Goal: Task Accomplishment & Management: Manage account settings

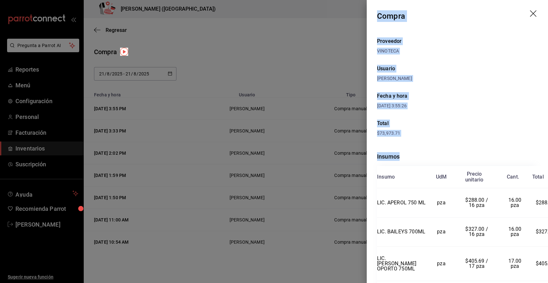
scroll to position [1408, 3]
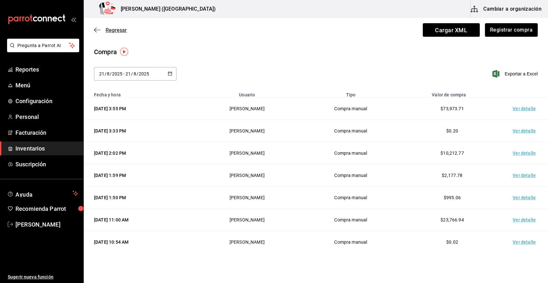
click at [119, 30] on span "Regresar" at bounding box center [116, 30] width 21 height 6
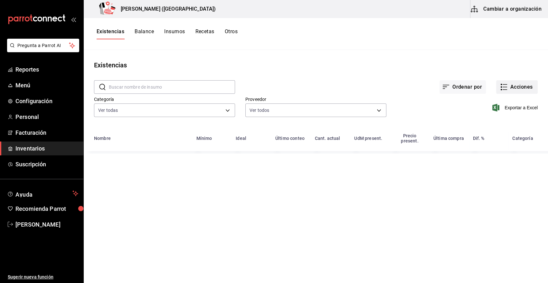
click at [525, 88] on button "Acciones" at bounding box center [517, 87] width 42 height 14
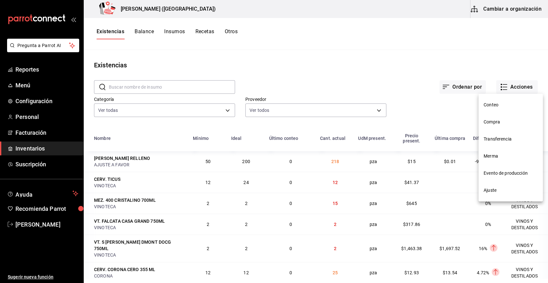
click at [493, 158] on span "Merma" at bounding box center [511, 156] width 54 height 7
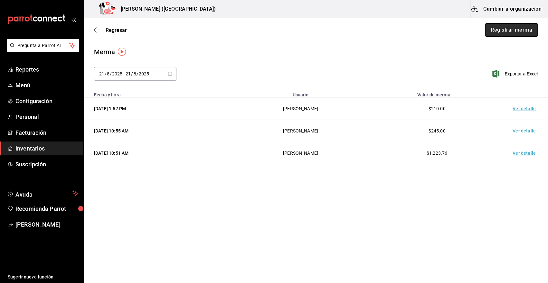
click at [517, 32] on button "Registrar merma" at bounding box center [511, 30] width 52 height 14
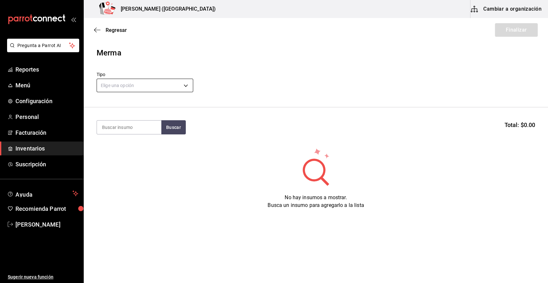
click at [125, 87] on body "Pregunta a Parrot AI Reportes Menú Configuración Personal Facturación Inventari…" at bounding box center [274, 123] width 548 height 246
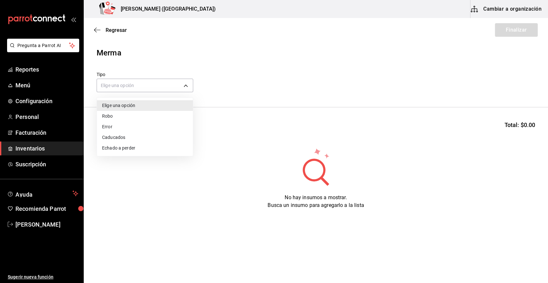
click at [118, 125] on li "Error" at bounding box center [145, 126] width 96 height 11
type input "ERROR"
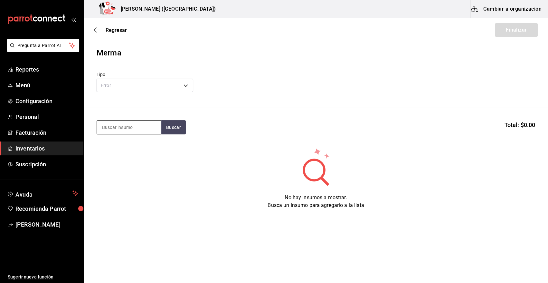
click at [123, 129] on input at bounding box center [129, 127] width 64 height 14
type input "REFRE"
click at [127, 146] on div "VAR. REFRESCO" at bounding box center [121, 146] width 38 height 8
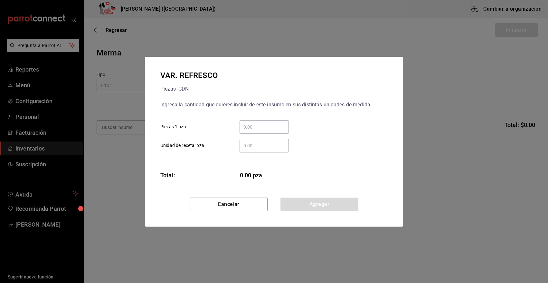
click at [262, 126] on input "​ Piezas 1 pza" at bounding box center [264, 127] width 49 height 8
type input "14"
click at [311, 204] on button "Agregar" at bounding box center [319, 204] width 78 height 14
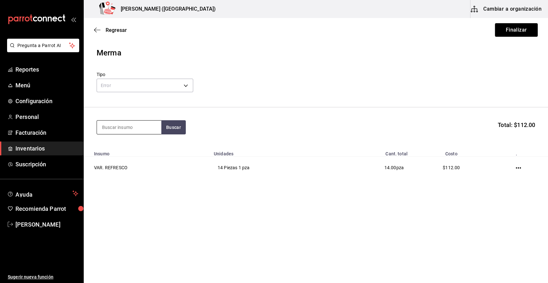
click at [139, 123] on input at bounding box center [129, 127] width 64 height 14
type input "VICT"
click at [130, 148] on div "CERV. VICTORIA 355ML" at bounding box center [129, 149] width 54 height 15
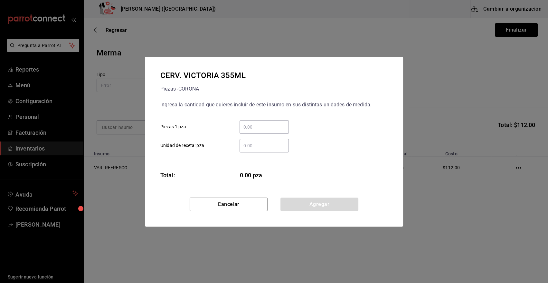
click at [254, 127] on input "​ Piezas 1 pza" at bounding box center [264, 127] width 49 height 8
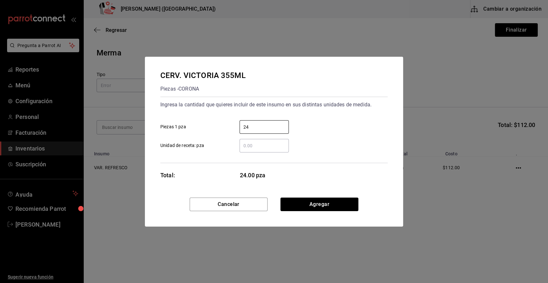
type input "24"
click at [282, 174] on span "24.00 pza" at bounding box center [264, 175] width 49 height 9
click at [308, 207] on button "Agregar" at bounding box center [319, 204] width 78 height 14
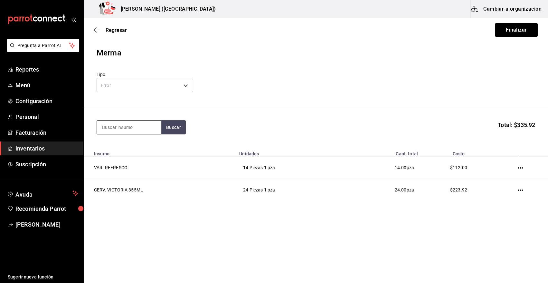
click at [139, 129] on input at bounding box center [129, 127] width 64 height 14
type input "CLAM"
click at [131, 157] on div "VAR. CLAMATO 1.89 LT" at bounding box center [129, 149] width 54 height 15
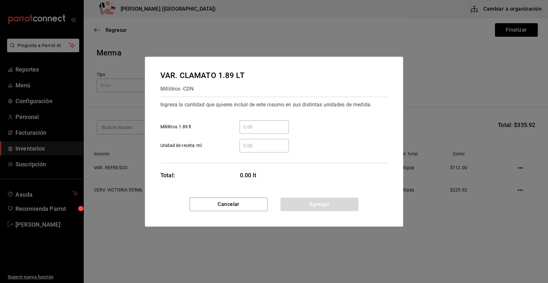
click at [249, 125] on input "​ Mililitros 1.89 lt" at bounding box center [264, 127] width 49 height 8
type input "1"
click at [340, 157] on div "Ingresa la cantidad que quieres incluir de este insumo en sus distintas unidade…" at bounding box center [273, 130] width 227 height 66
click at [308, 202] on button "Agregar" at bounding box center [319, 204] width 78 height 14
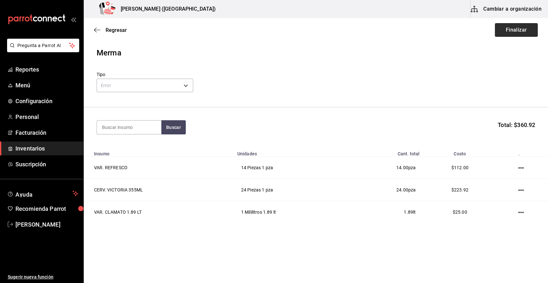
click at [517, 31] on button "Finalizar" at bounding box center [516, 30] width 43 height 14
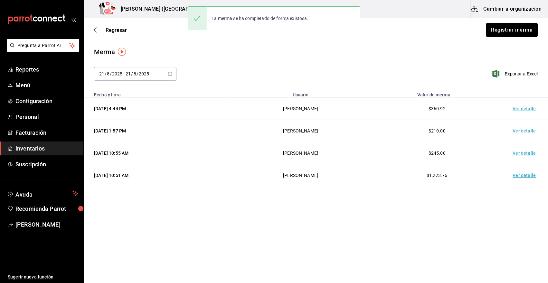
click at [523, 107] on td "Ver detalle" at bounding box center [525, 109] width 45 height 22
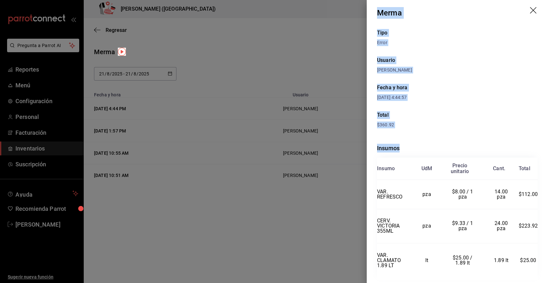
scroll to position [21, 0]
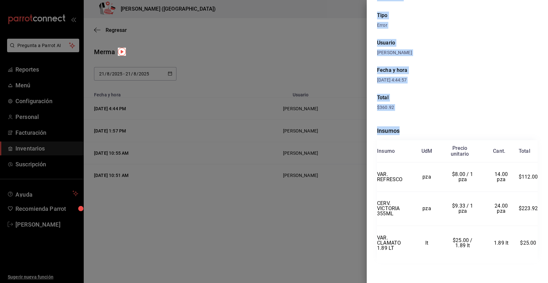
drag, startPoint x: 377, startPoint y: 14, endPoint x: 547, endPoint y: 260, distance: 299.3
click at [547, 260] on div "Merma Tipo Error Usuario Angy Madalena Fecha y hora 21/08/2025 4:44:57 Total $3…" at bounding box center [457, 141] width 181 height 283
copy div "Merma Tipo Error Usuario Angy Madalena Fecha y hora 21/08/2025 4:44:57 Total $3…"
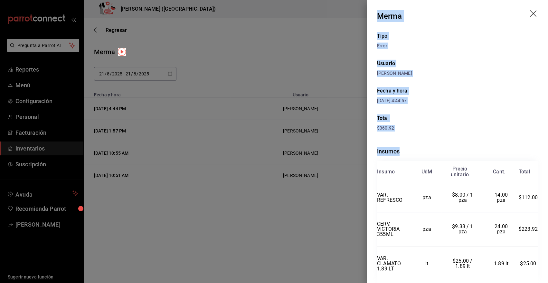
click at [530, 13] on icon "drag" at bounding box center [534, 14] width 8 height 8
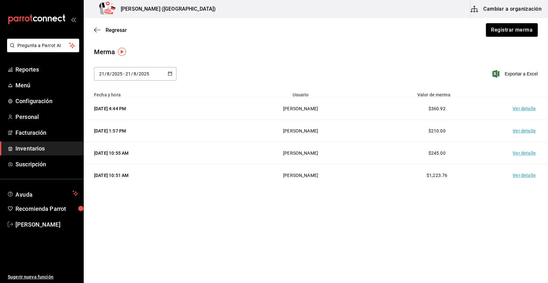
click at [53, 149] on span "Inventarios" at bounding box center [46, 148] width 63 height 9
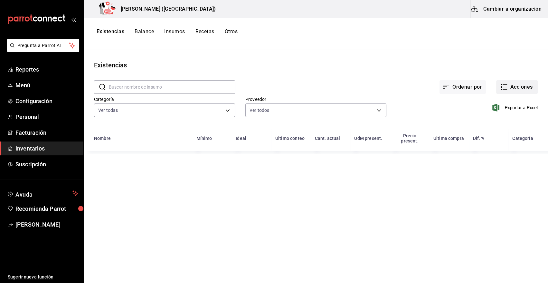
click at [509, 90] on button "Acciones" at bounding box center [517, 87] width 42 height 14
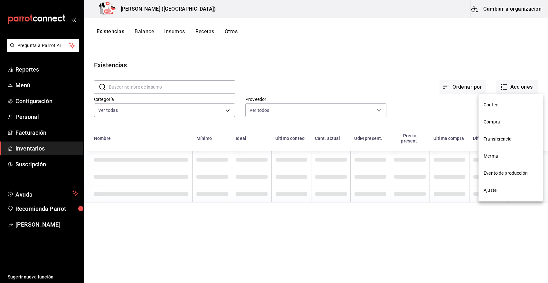
click at [495, 123] on span "Compra" at bounding box center [511, 121] width 54 height 7
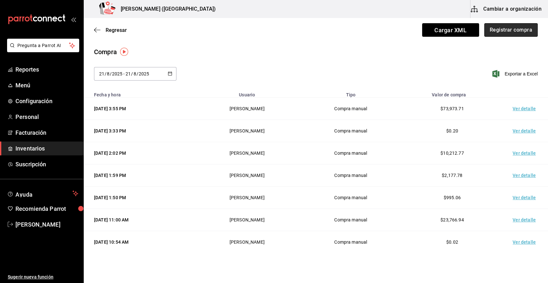
click at [505, 34] on button "Registrar compra" at bounding box center [510, 30] width 53 height 14
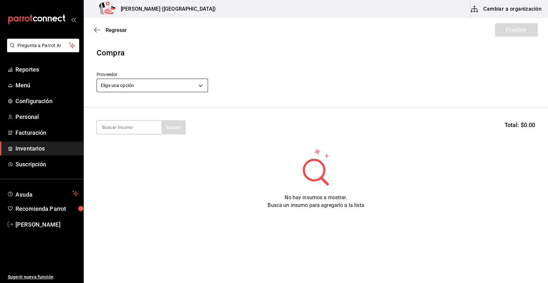
click at [199, 89] on body "Pregunta a Parrot AI Reportes Menú Configuración Personal Facturación Inventari…" at bounding box center [274, 123] width 548 height 246
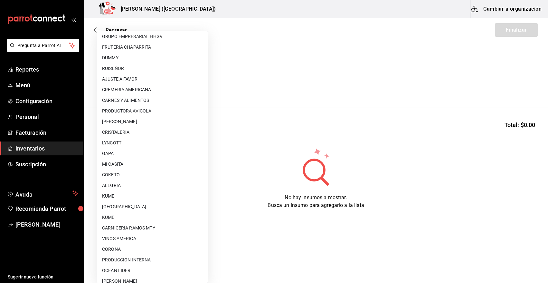
scroll to position [339, 0]
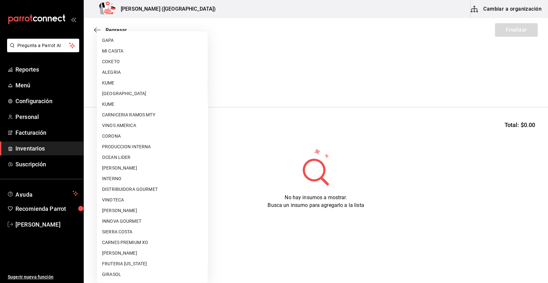
click at [158, 208] on li "[PERSON_NAME]" at bounding box center [152, 210] width 111 height 11
type input "a65ec234-4b48-46db-bf2d-9f7bf0302d91"
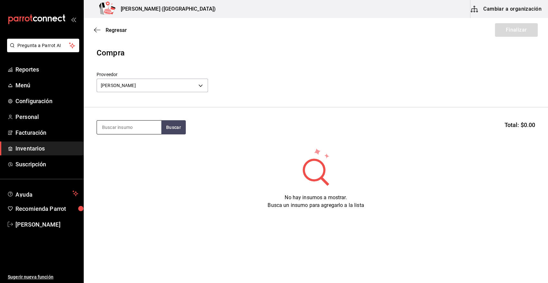
click at [132, 124] on input at bounding box center [129, 127] width 64 height 14
type input "SALMO"
click at [182, 129] on button "Buscar" at bounding box center [173, 127] width 24 height 14
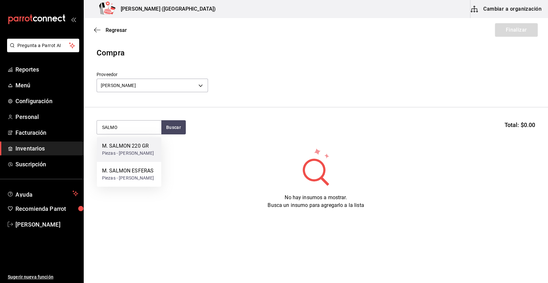
click at [137, 155] on div "Piezas - CARLOS ALFONSO TAPIA VARGAS" at bounding box center [128, 153] width 52 height 7
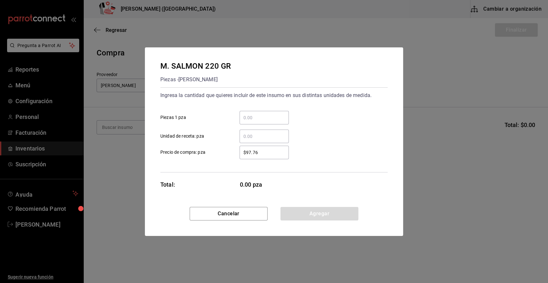
click at [263, 118] on input "​ Piezas 1 pza" at bounding box center [264, 118] width 49 height 8
type input "61"
drag, startPoint x: 272, startPoint y: 153, endPoint x: 208, endPoint y: 146, distance: 64.7
click at [207, 150] on label "$97.76 ​ Precio de compra: pza" at bounding box center [224, 153] width 128 height 14
type input "$96.71"
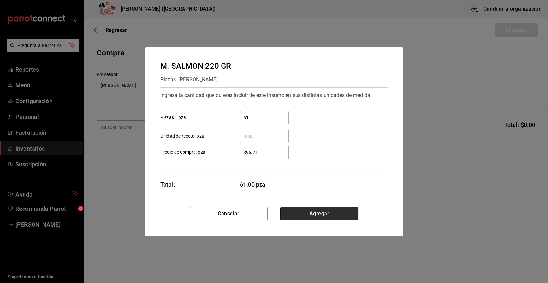
click at [310, 215] on button "Agregar" at bounding box center [319, 214] width 78 height 14
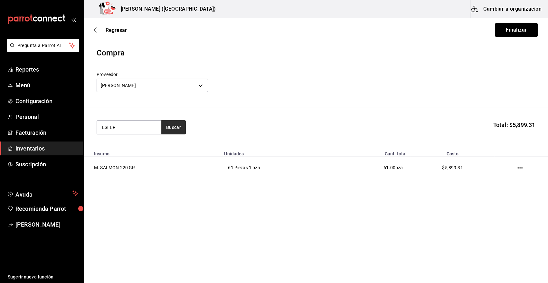
type input "ESFER"
click at [173, 129] on button "Buscar" at bounding box center [173, 127] width 24 height 14
click at [130, 152] on div "Piezas - CARLOS ALFONSO TAPIA VARGAS" at bounding box center [128, 153] width 52 height 7
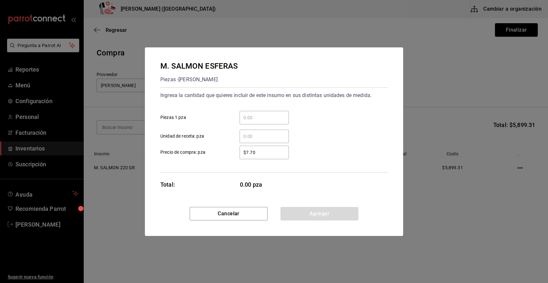
click at [261, 120] on input "​ Piezas 1 pza" at bounding box center [264, 118] width 49 height 8
type input "40"
drag, startPoint x: 207, startPoint y: 152, endPoint x: 209, endPoint y: 147, distance: 5.5
click at [206, 152] on label "$7.70 ​ Precio de compra: pza" at bounding box center [224, 153] width 128 height 14
type input "$5.8"
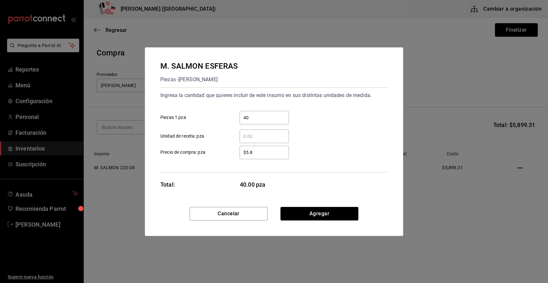
click at [311, 213] on button "Agregar" at bounding box center [319, 214] width 78 height 14
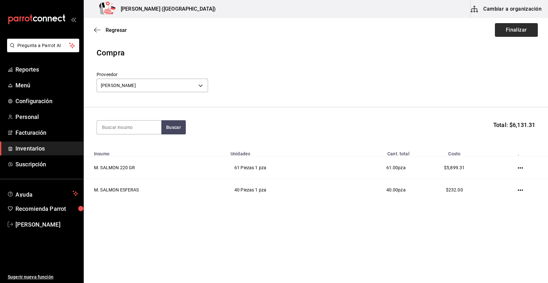
click at [503, 32] on button "Finalizar" at bounding box center [516, 30] width 43 height 14
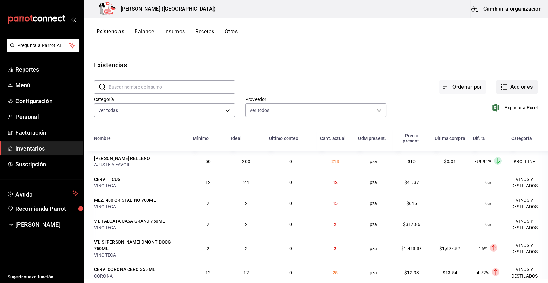
click at [517, 88] on button "Acciones" at bounding box center [517, 87] width 42 height 14
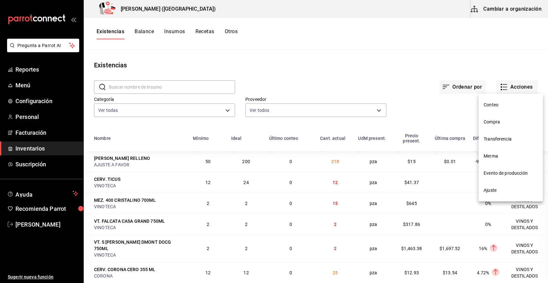
click at [484, 122] on span "Compra" at bounding box center [511, 121] width 54 height 7
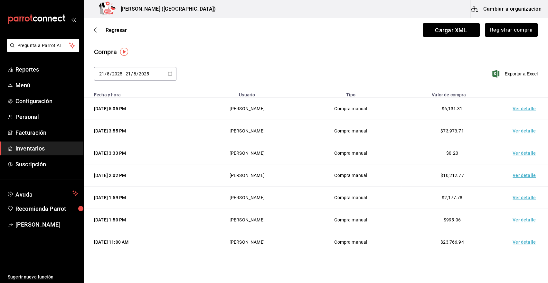
click at [518, 108] on td "Ver detalle" at bounding box center [525, 109] width 45 height 22
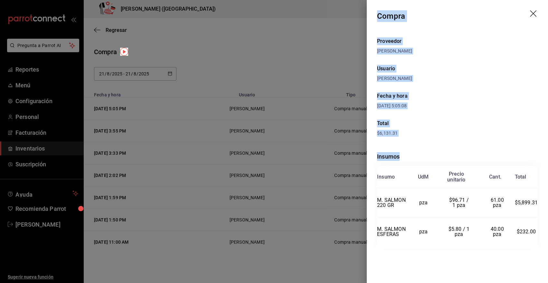
drag, startPoint x: 378, startPoint y: 14, endPoint x: 540, endPoint y: 234, distance: 273.6
click at [540, 234] on div "Compra Proveedor CARLOS ALFONSO TAPIA VARGAS Usuario Angy Madalena Fecha y hora…" at bounding box center [457, 141] width 181 height 283
click at [532, 12] on icon "drag" at bounding box center [534, 14] width 8 height 8
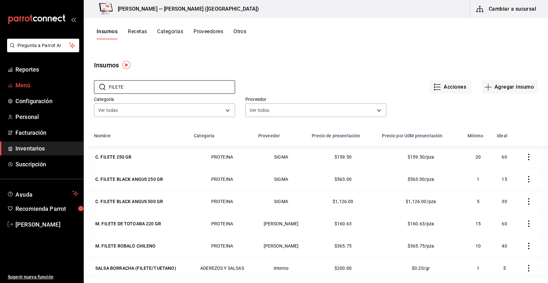
drag, startPoint x: 130, startPoint y: 84, endPoint x: 64, endPoint y: 87, distance: 65.7
click at [64, 87] on div "Pregunta a Parrot AI Reportes Menú Configuración Personal Facturación Inventari…" at bounding box center [274, 139] width 548 height 278
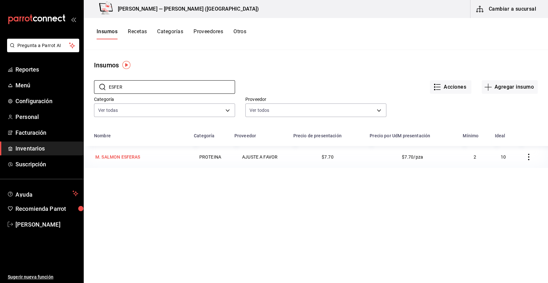
type input "ESFER"
click at [131, 156] on div "M. SALMON ESFERAS" at bounding box center [117, 157] width 45 height 6
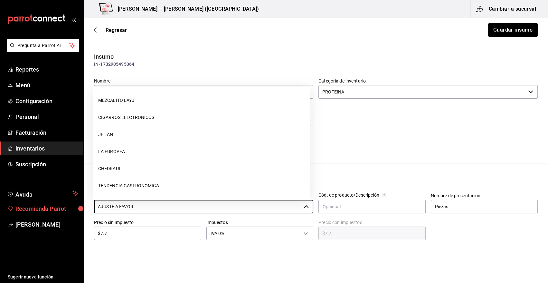
scroll to position [324, 0]
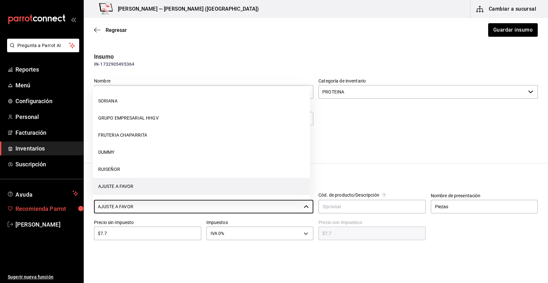
drag, startPoint x: 149, startPoint y: 206, endPoint x: 70, endPoint y: 204, distance: 79.2
click at [70, 204] on div "Pregunta a Parrot AI Reportes Menú Configuración Personal Facturación Inventari…" at bounding box center [274, 123] width 548 height 246
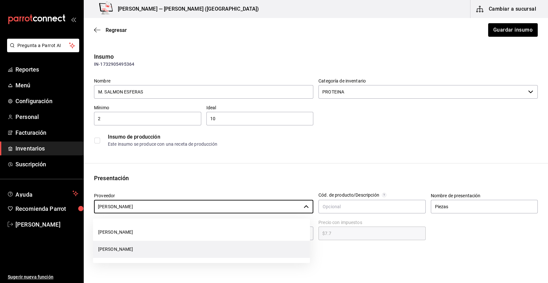
click at [183, 245] on li "[PERSON_NAME]" at bounding box center [201, 248] width 217 height 17
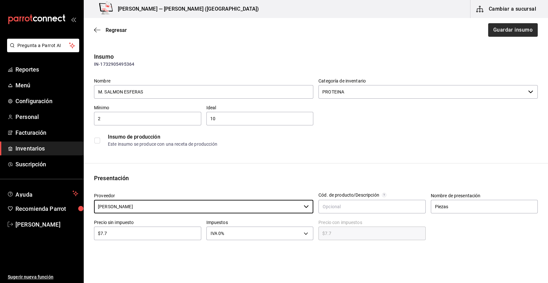
type input "[PERSON_NAME]"
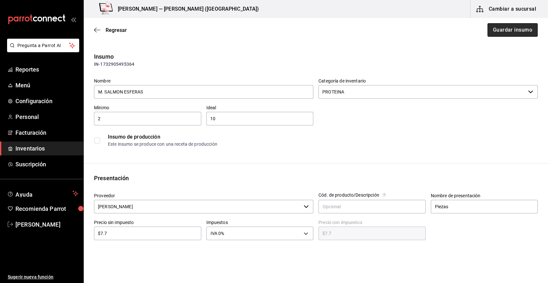
click at [495, 32] on button "Guardar insumo" at bounding box center [512, 30] width 50 height 14
